Goal: Navigation & Orientation: Understand site structure

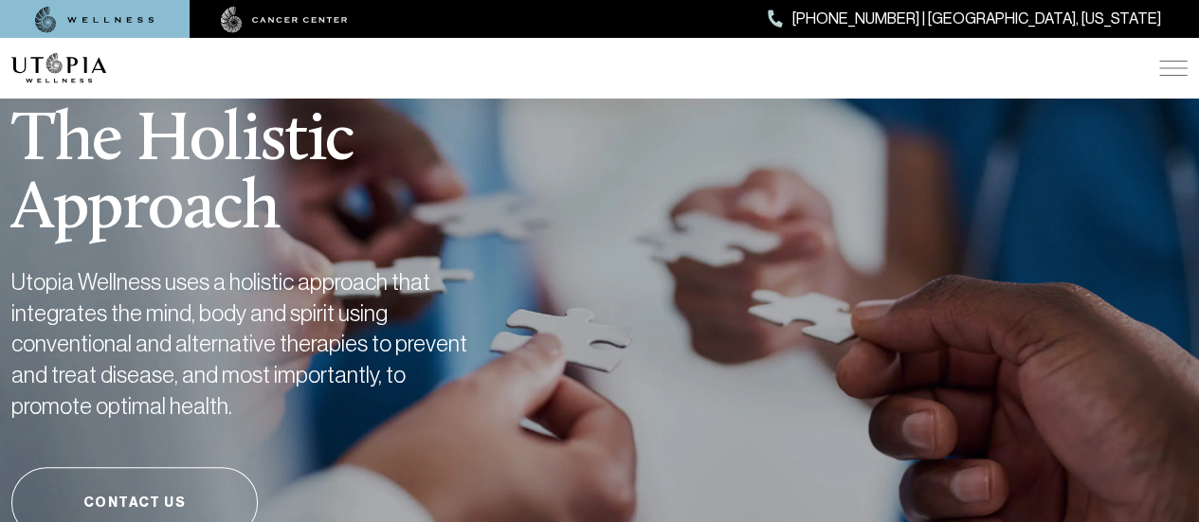
click at [1168, 64] on img at bounding box center [1173, 68] width 28 height 15
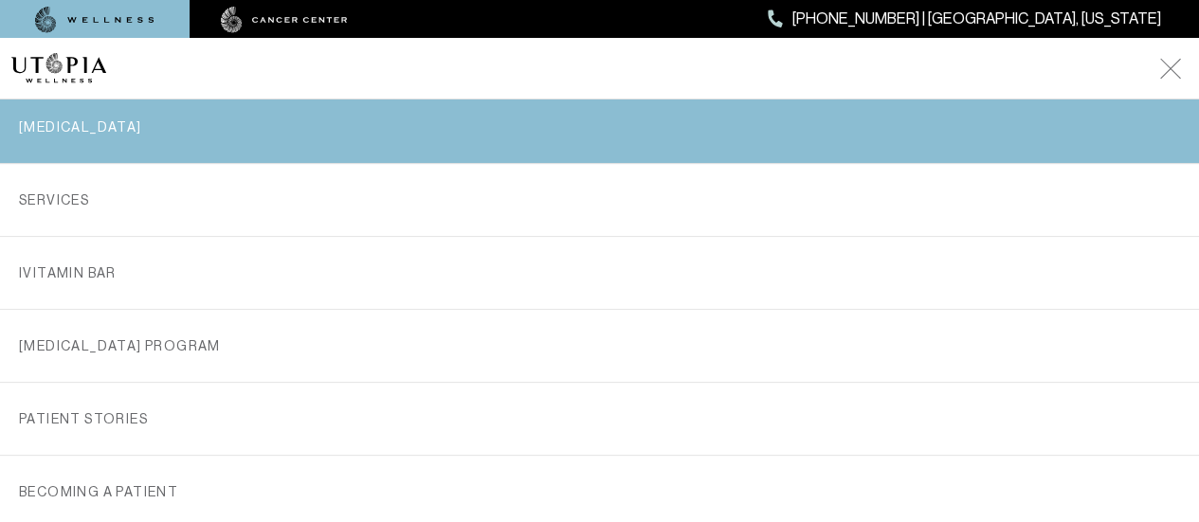
scroll to position [152, 0]
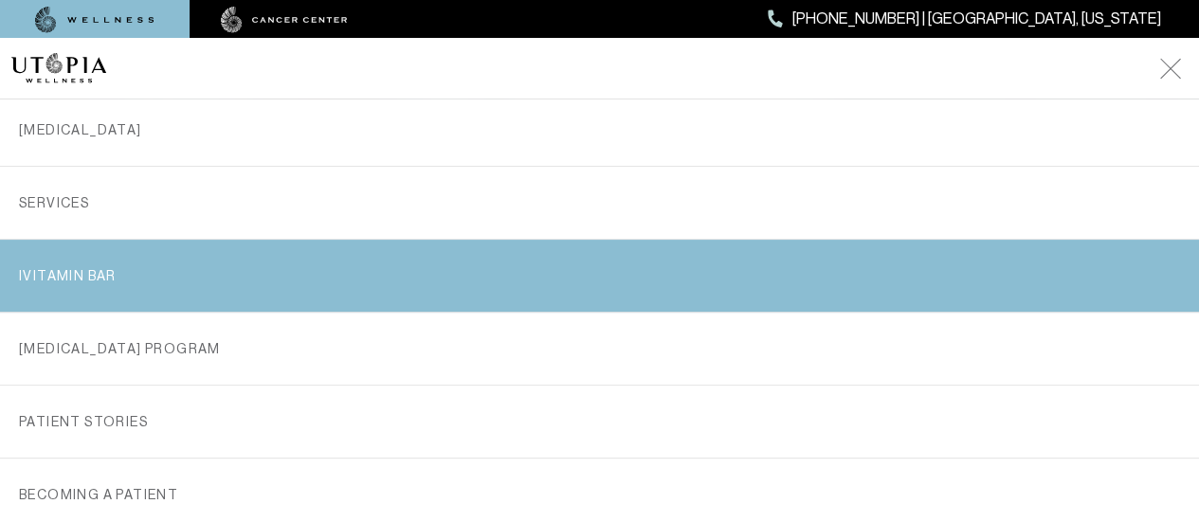
click at [98, 269] on link "iVitamin Bar" at bounding box center [599, 276] width 1161 height 72
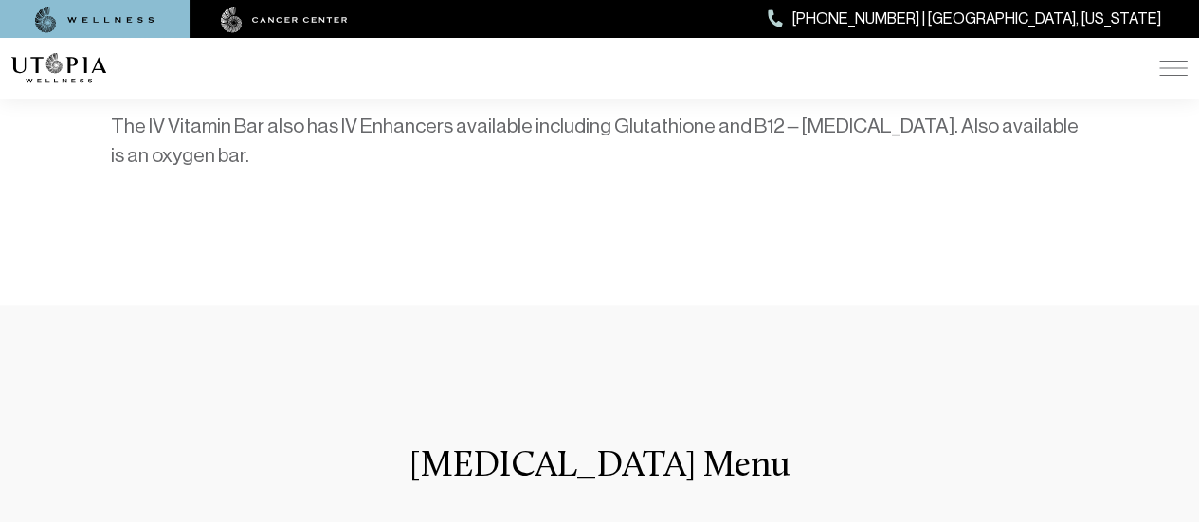
scroll to position [1114, 0]
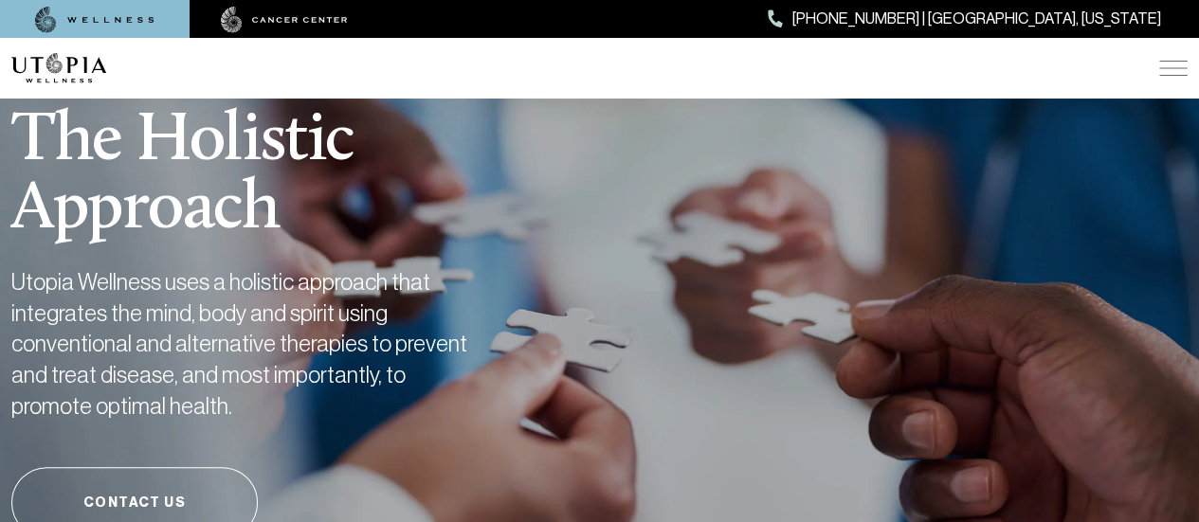
click at [1164, 65] on img at bounding box center [1173, 68] width 28 height 15
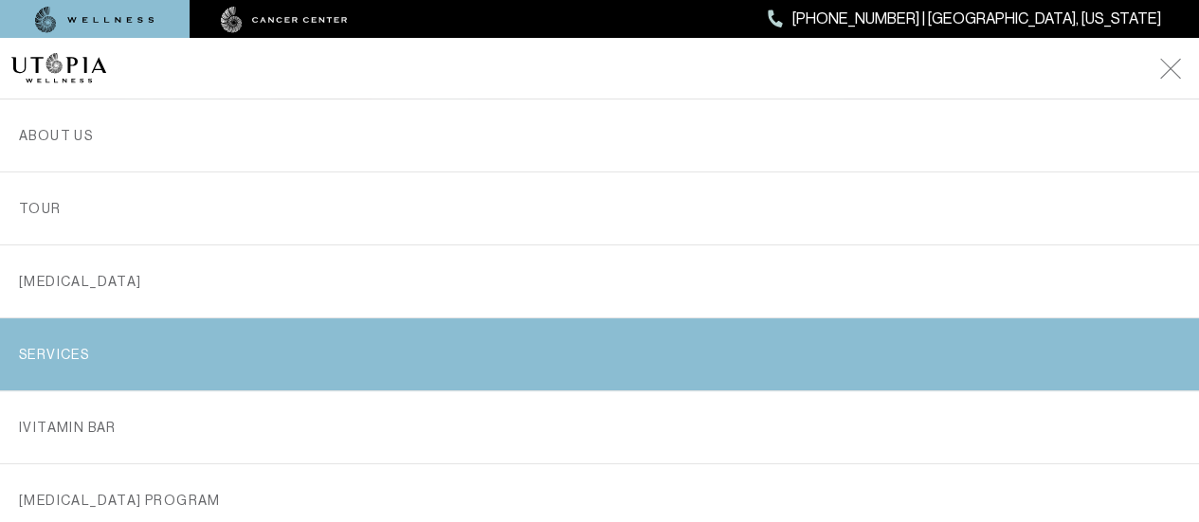
click at [98, 347] on link "SERVICES" at bounding box center [599, 354] width 1161 height 72
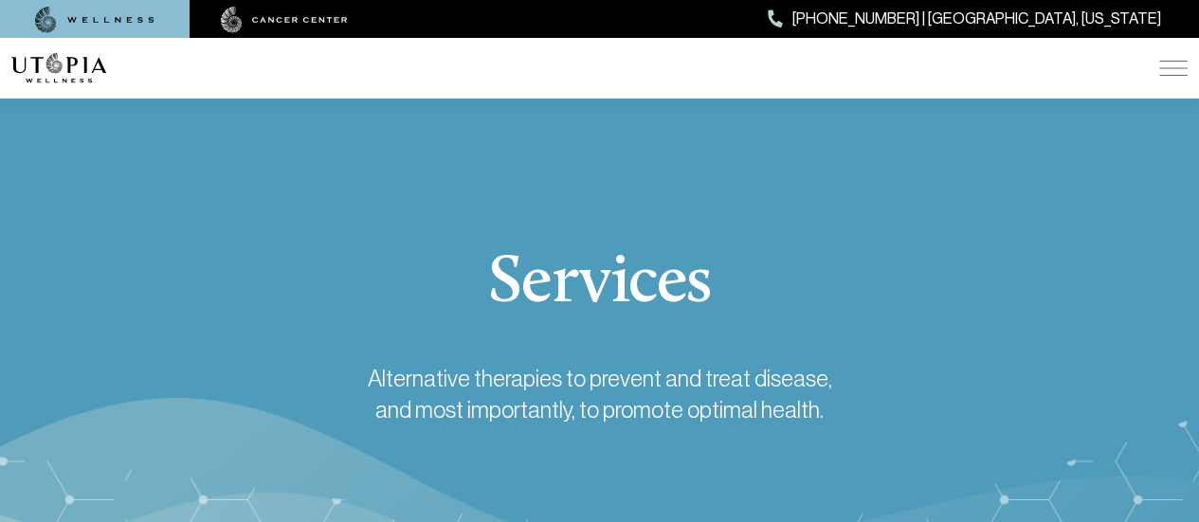
click at [1169, 64] on img at bounding box center [1173, 68] width 28 height 15
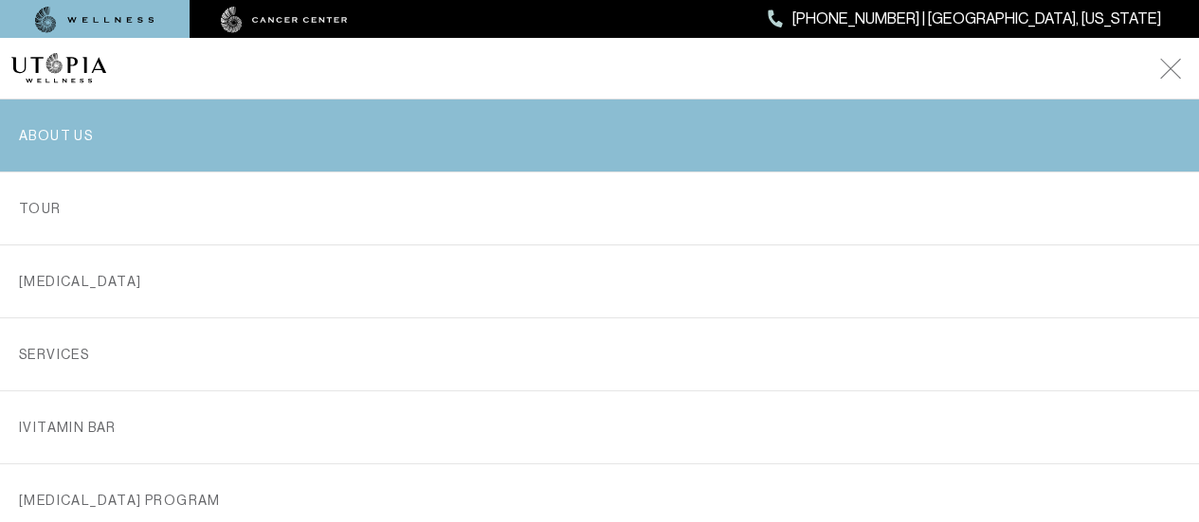
click at [87, 133] on link "ABOUT US" at bounding box center [599, 136] width 1161 height 72
